Goal: Find specific page/section: Find specific page/section

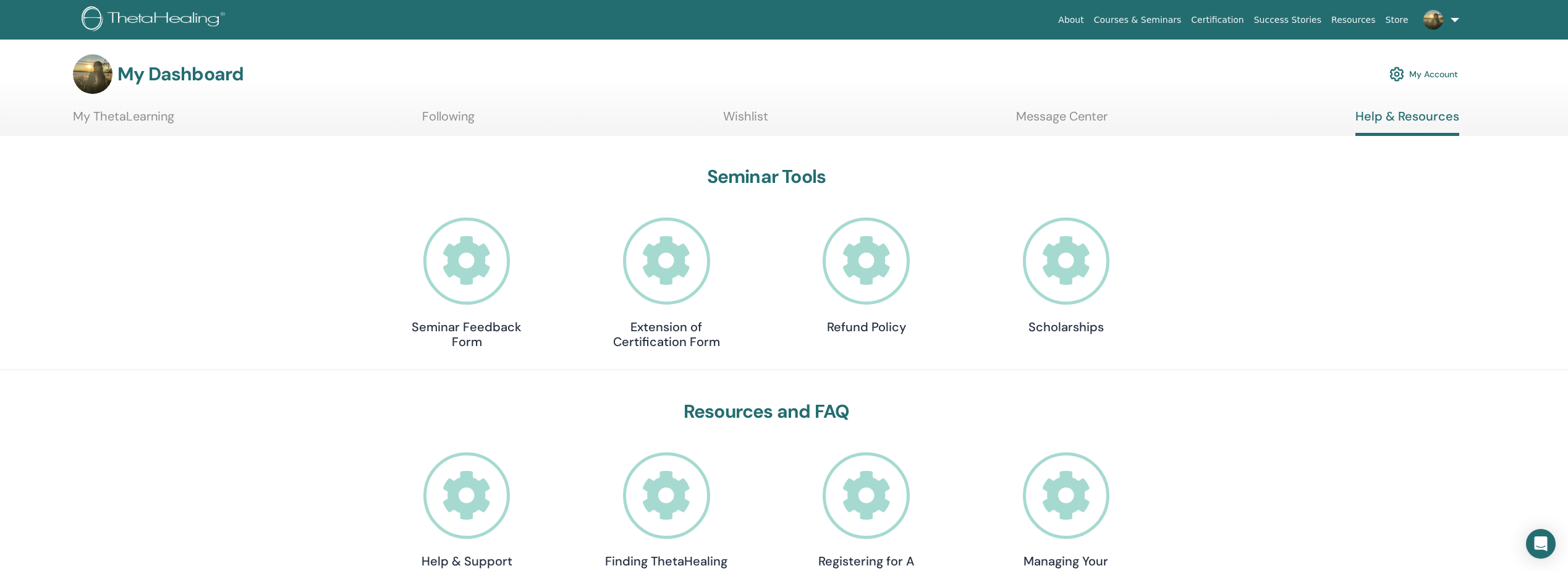
click at [443, 117] on link "Following" at bounding box center [448, 120] width 52 height 24
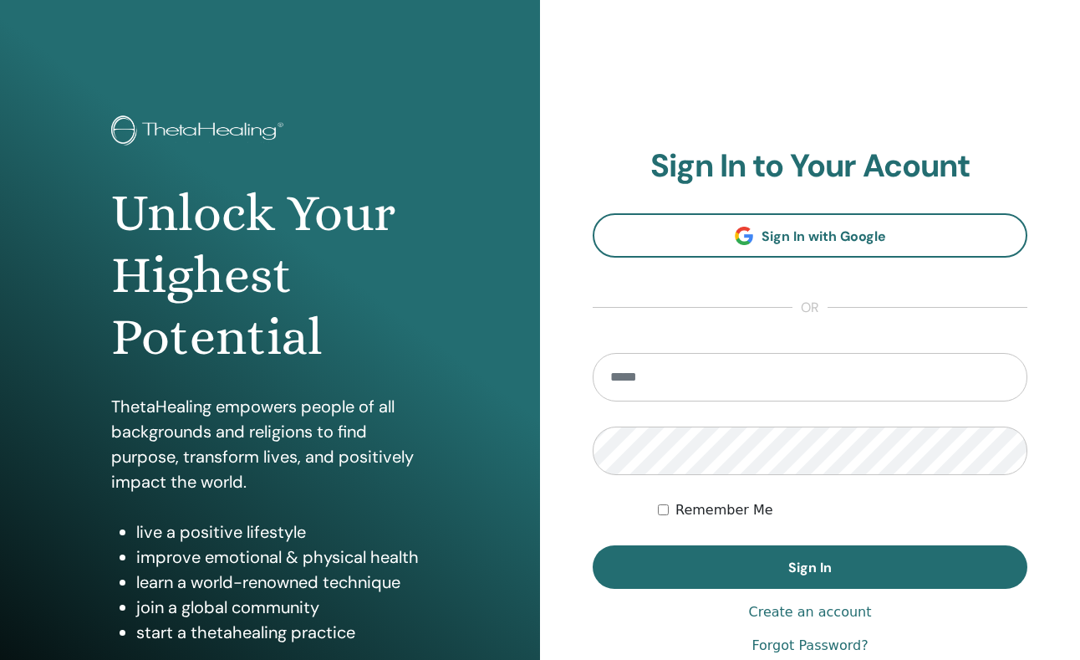
click at [691, 383] on input "email" at bounding box center [810, 377] width 435 height 48
click at [691, 516] on label "Remember Me" at bounding box center [725, 510] width 98 height 20
click at [671, 391] on input "email" at bounding box center [810, 377] width 435 height 48
type input "**********"
click at [593, 545] on button "Sign In" at bounding box center [810, 566] width 435 height 43
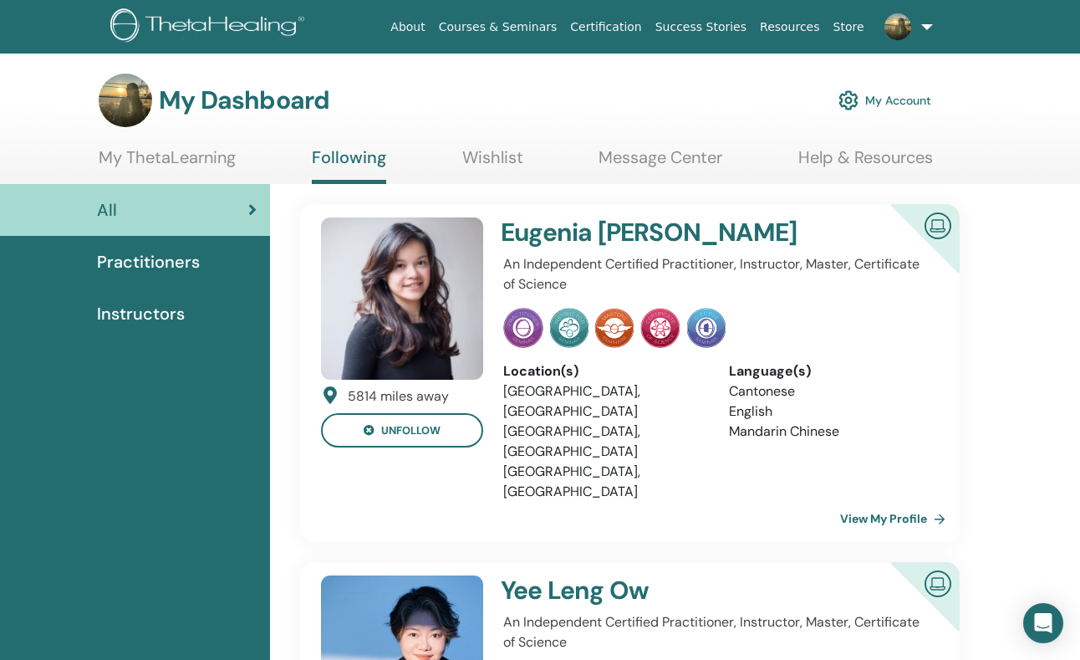
click at [487, 151] on link "Wishlist" at bounding box center [492, 163] width 61 height 33
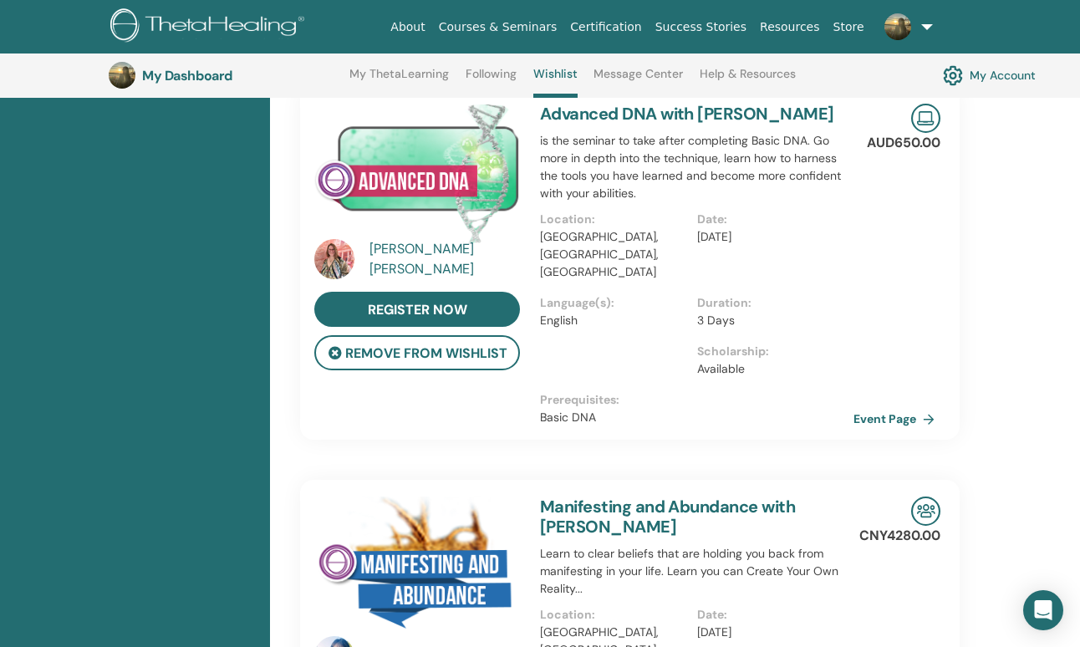
scroll to position [1215, 0]
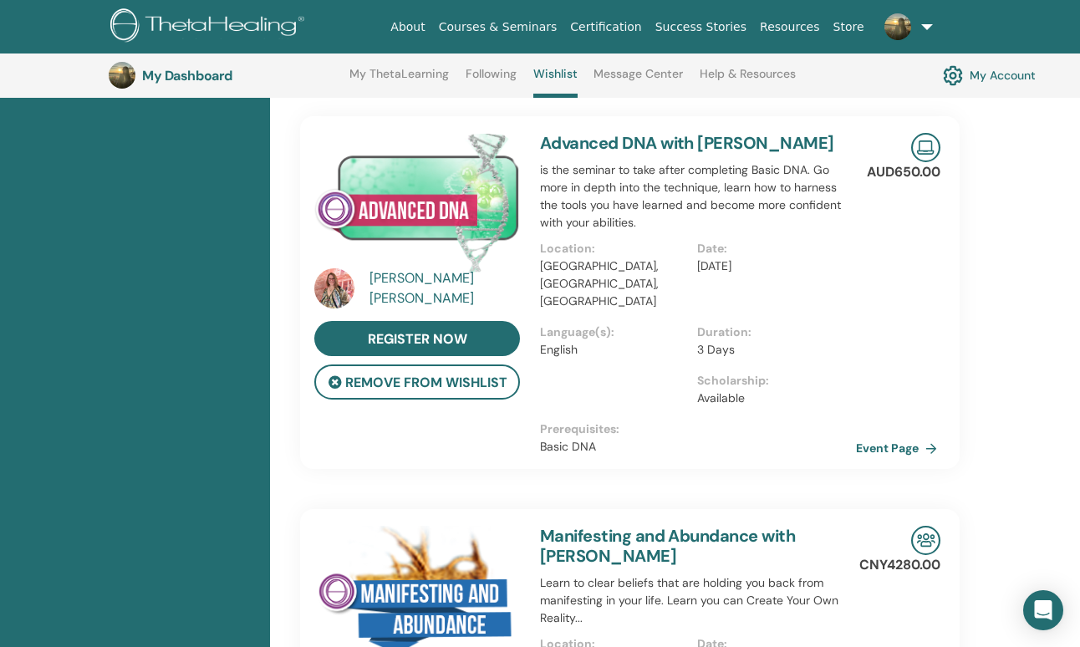
click at [895, 436] on link "Event Page" at bounding box center [900, 448] width 88 height 25
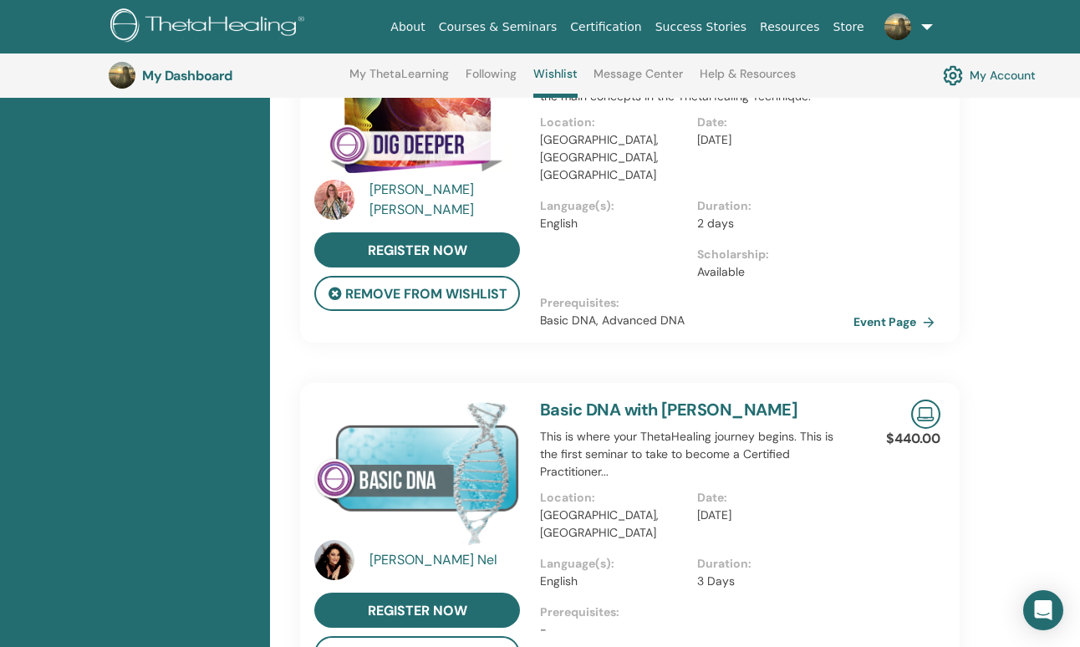
scroll to position [2051, 0]
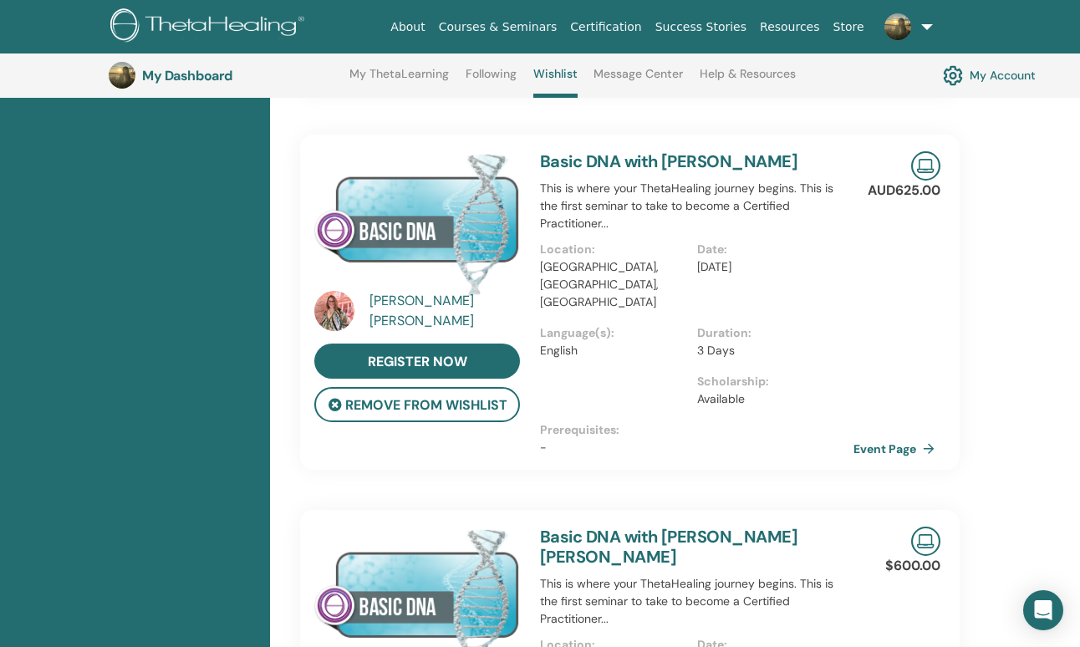
scroll to position [546, 0]
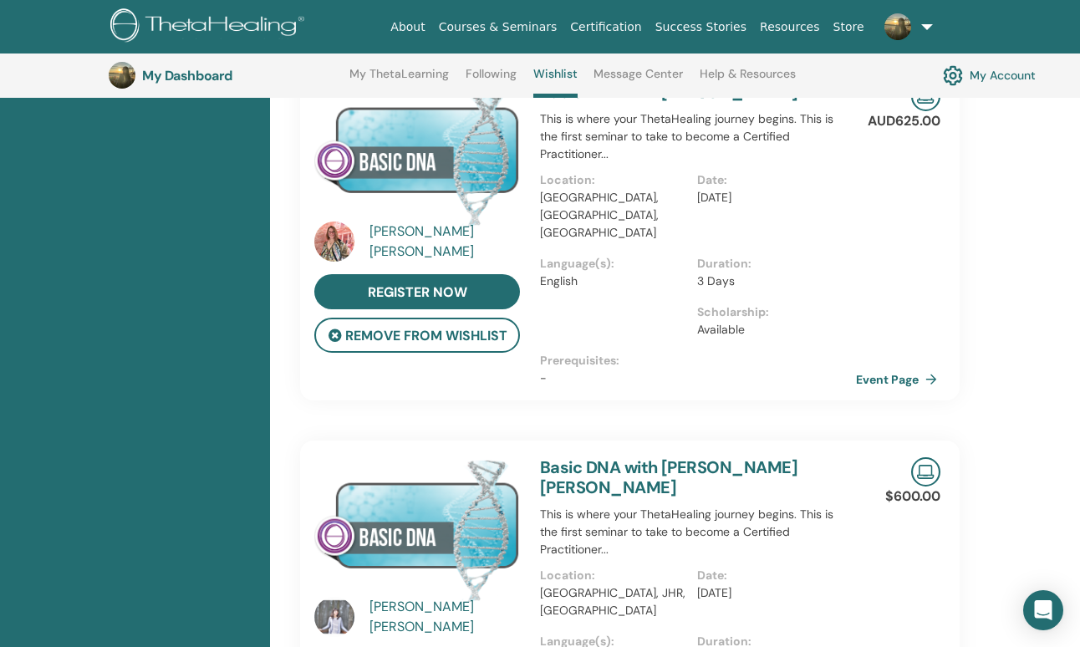
click at [881, 367] on link "Event Page" at bounding box center [900, 379] width 88 height 25
